Goal: Transaction & Acquisition: Purchase product/service

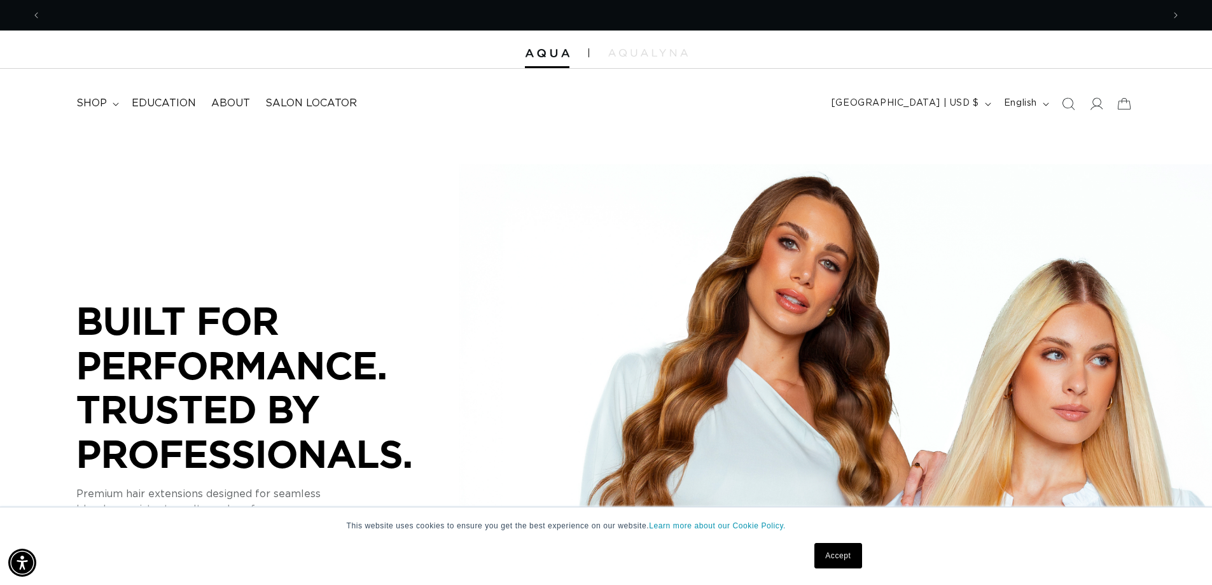
scroll to position [0, 1122]
click at [97, 102] on span "shop" at bounding box center [91, 103] width 31 height 13
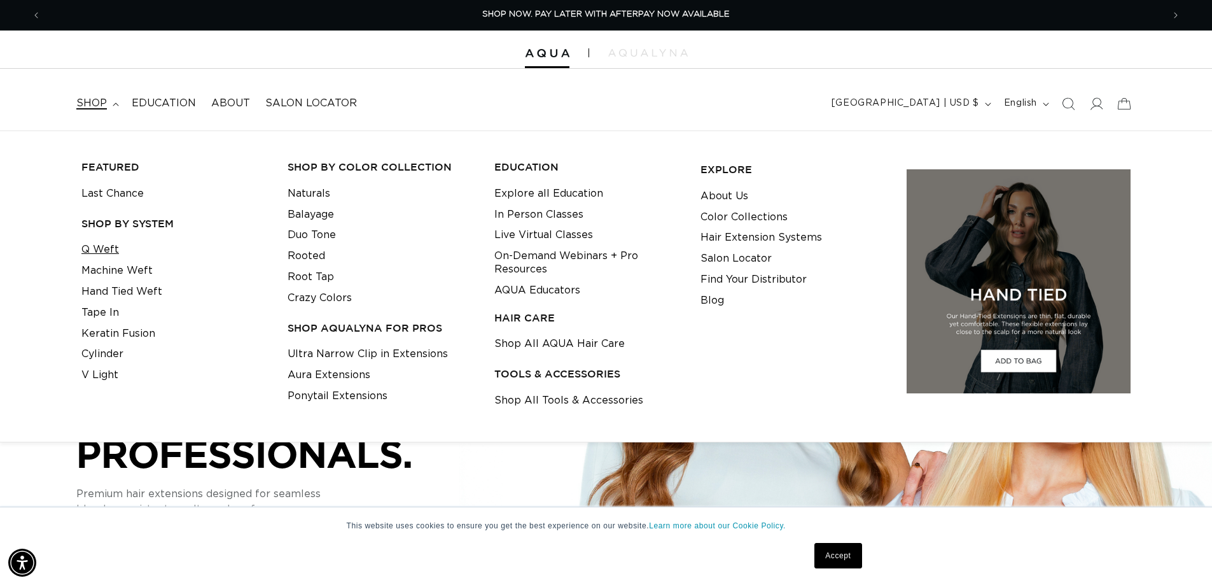
click at [95, 251] on link "Q Weft" at bounding box center [100, 249] width 38 height 21
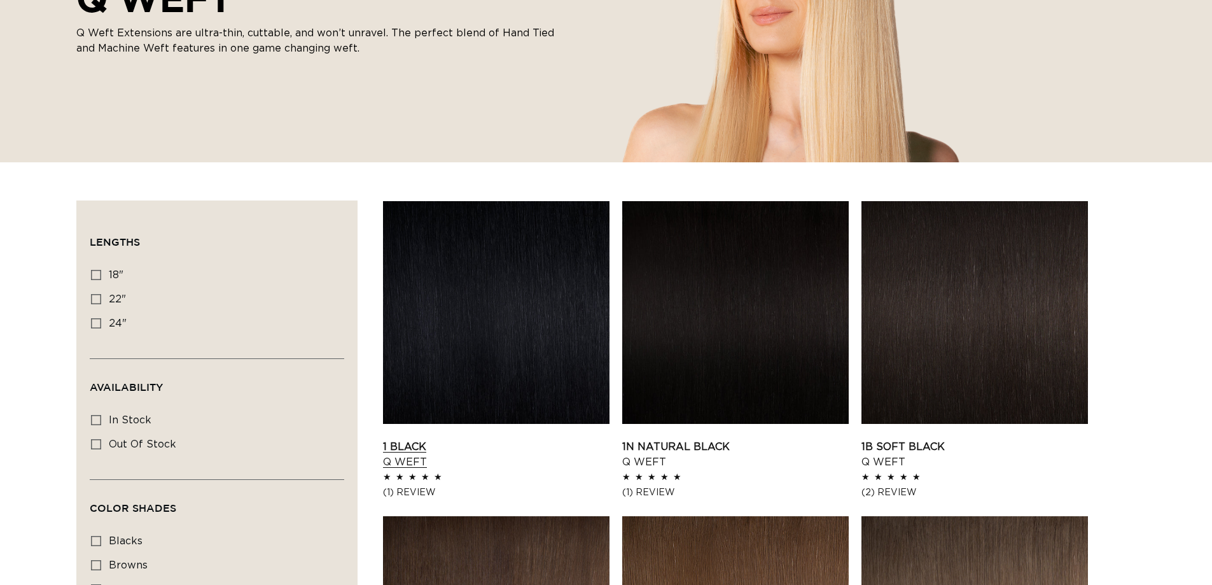
scroll to position [254, 0]
click at [465, 439] on link "1 Black Q Weft" at bounding box center [496, 454] width 226 height 31
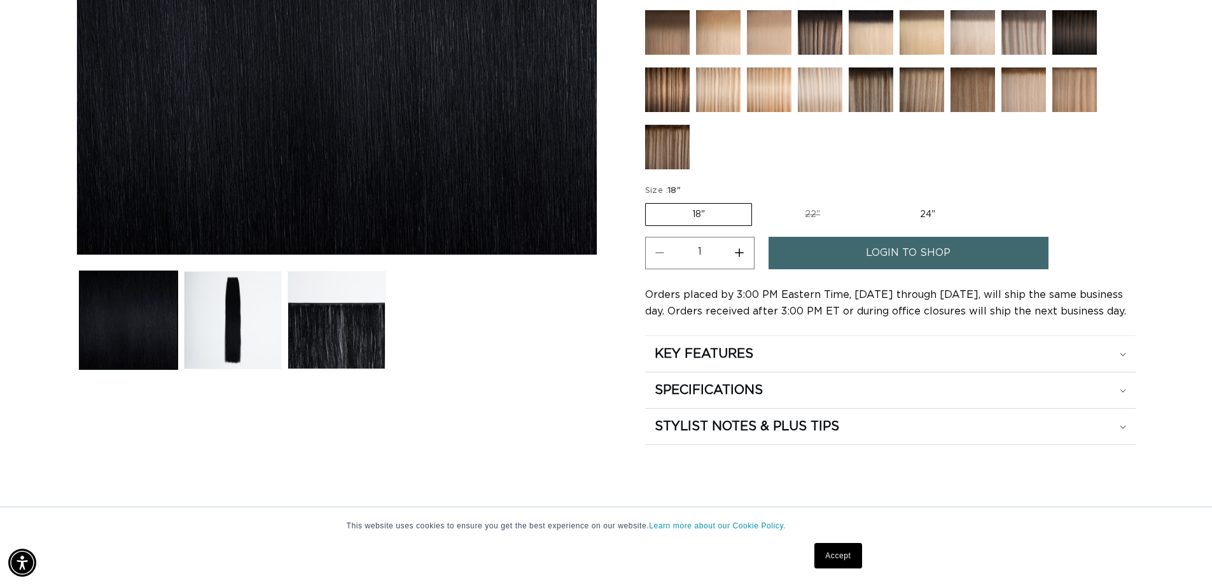
scroll to position [509, 0]
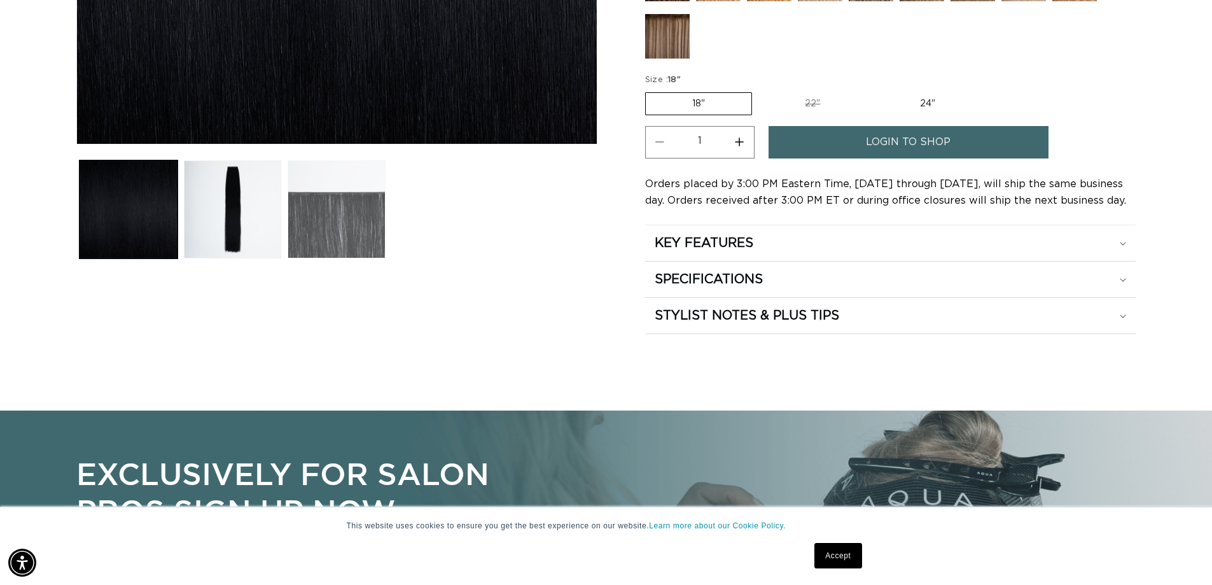
click at [331, 218] on button "Load image 3 in gallery view" at bounding box center [337, 209] width 98 height 98
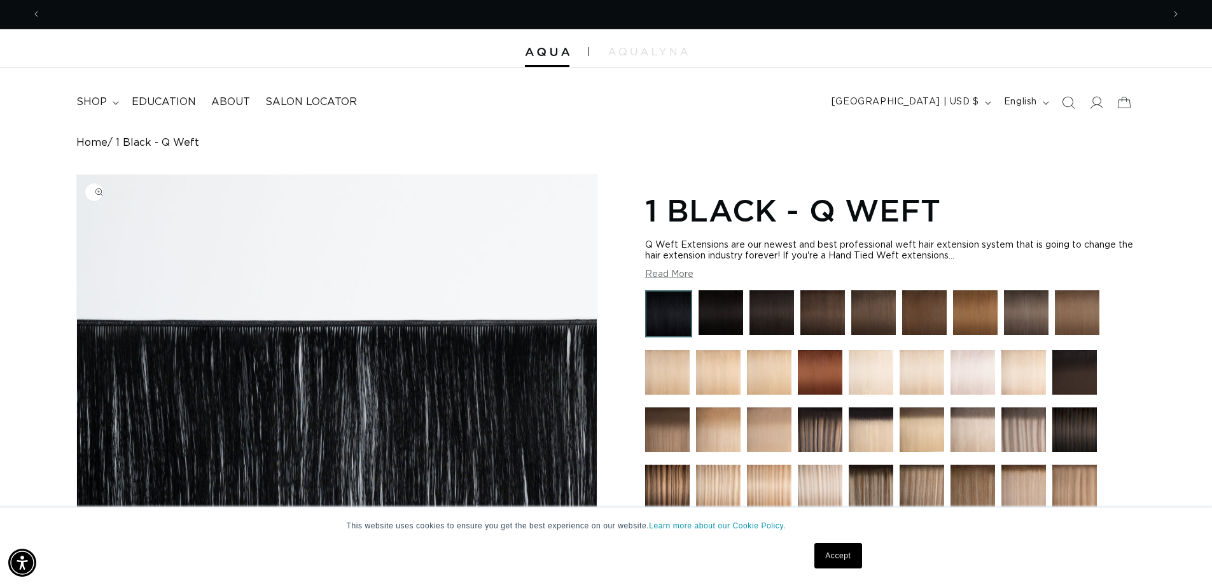
scroll to position [0, 0]
